Goal: Navigation & Orientation: Go to known website

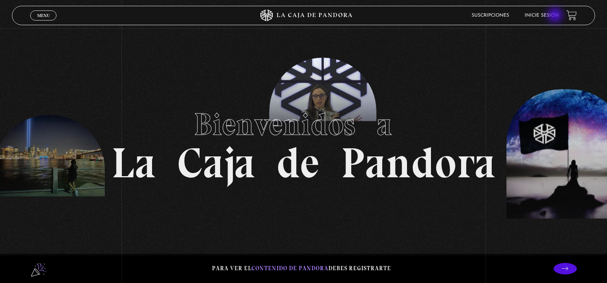
click at [556, 16] on link "Inicie sesión" at bounding box center [542, 15] width 34 height 5
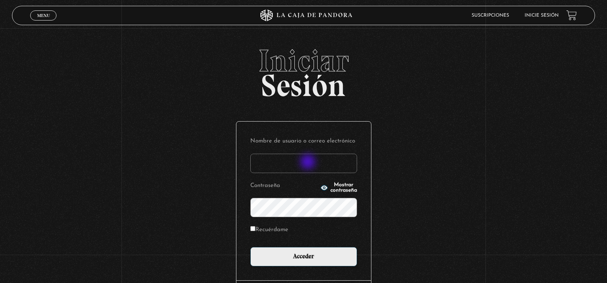
click at [309, 163] on input "Nombre de usuario o correo electrónico" at bounding box center [303, 163] width 107 height 19
click at [270, 169] on input "Nombre de usuario o correo electrónico" at bounding box center [303, 163] width 107 height 19
